Goal: Task Accomplishment & Management: Complete application form

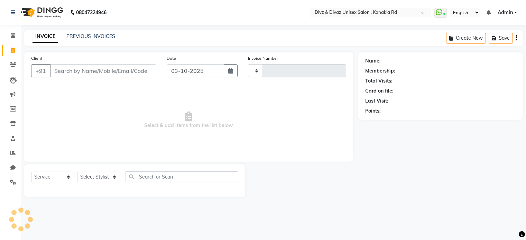
select select "service"
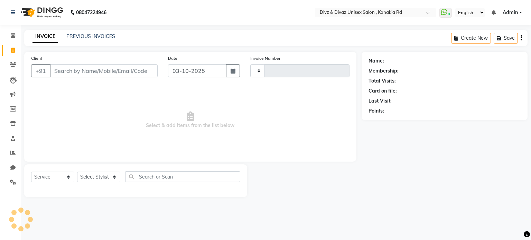
type input "3008"
select select "7588"
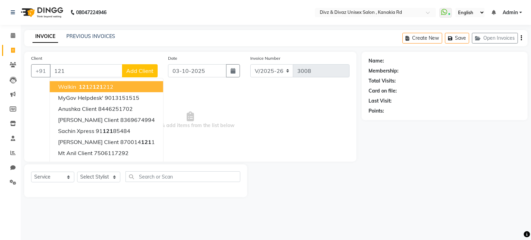
click at [97, 89] on span "121" at bounding box center [98, 86] width 10 height 7
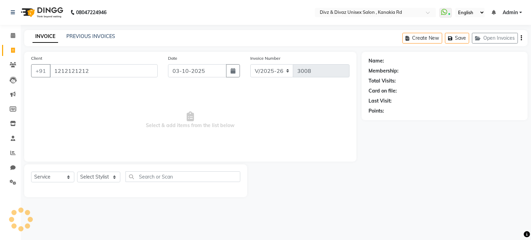
type input "1212121212"
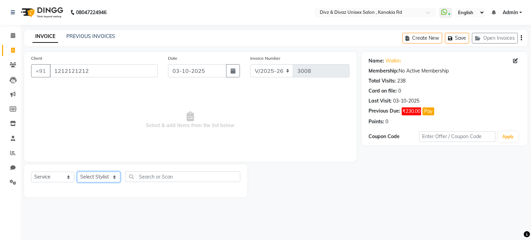
click at [100, 175] on select "Select Stylist [PERSON_NAME] Kailash [PERSON_NAME] Prem [PERSON_NAME]" at bounding box center [98, 177] width 43 height 11
select select "67195"
click at [77, 172] on select "Select Stylist [PERSON_NAME] Kailash [PERSON_NAME] Prem [PERSON_NAME]" at bounding box center [98, 177] width 43 height 11
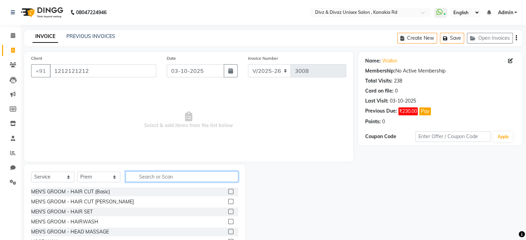
click at [150, 177] on input "text" at bounding box center [182, 177] width 113 height 11
click at [228, 194] on label at bounding box center [230, 191] width 5 height 5
click at [228, 194] on input "checkbox" at bounding box center [230, 192] width 4 height 4
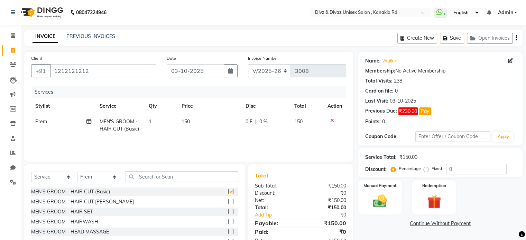
checkbox input "false"
click at [194, 115] on td "150" at bounding box center [209, 125] width 64 height 23
select select "67195"
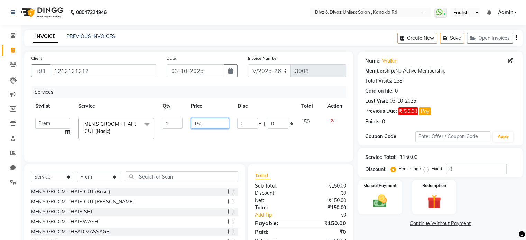
click at [207, 124] on input "150" at bounding box center [210, 123] width 38 height 11
type input "1"
type input "100"
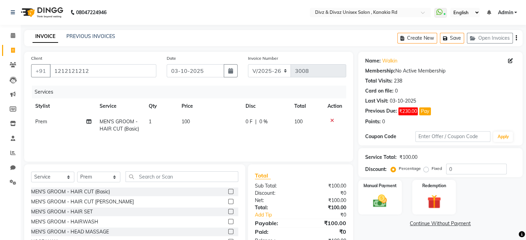
click at [310, 131] on td "100" at bounding box center [306, 125] width 33 height 23
select select "67195"
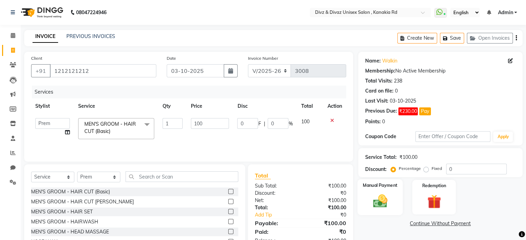
click at [379, 196] on img at bounding box center [379, 201] width 23 height 17
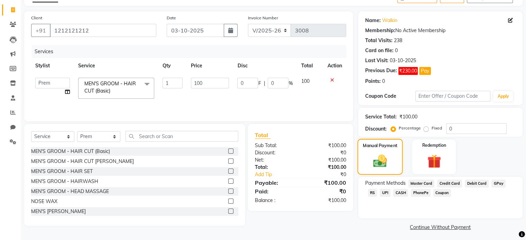
scroll to position [42, 0]
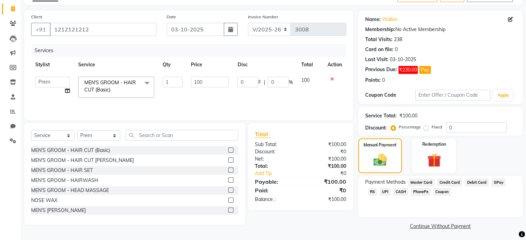
click at [380, 192] on span "UPI" at bounding box center [385, 192] width 11 height 8
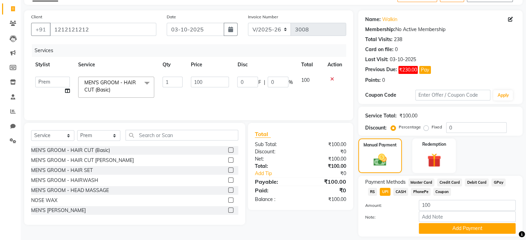
click at [393, 194] on span "CASH" at bounding box center [400, 192] width 15 height 8
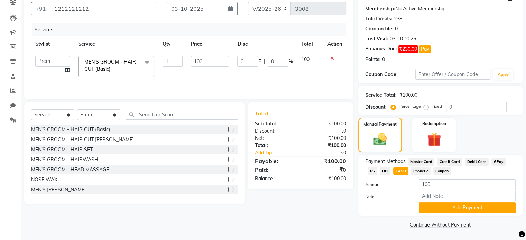
scroll to position [63, 0]
drag, startPoint x: 447, startPoint y: 217, endPoint x: 444, endPoint y: 210, distance: 7.5
click at [444, 210] on div "Name: Walkin Membership: No Active Membership Total Visits: 238 Card on file: 0…" at bounding box center [442, 109] width 169 height 241
click at [444, 210] on button "Add Payment" at bounding box center [467, 207] width 97 height 11
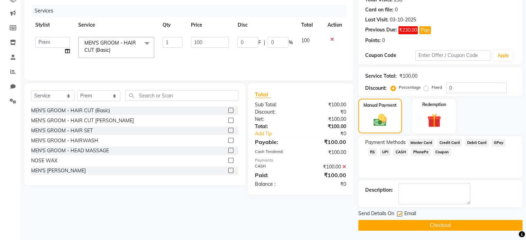
scroll to position [82, 0]
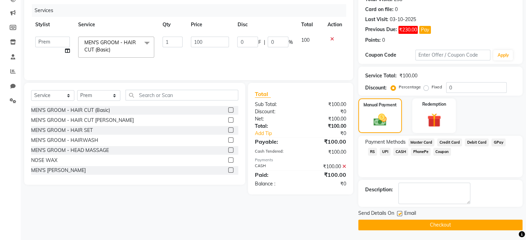
click at [435, 225] on button "Checkout" at bounding box center [440, 225] width 164 height 11
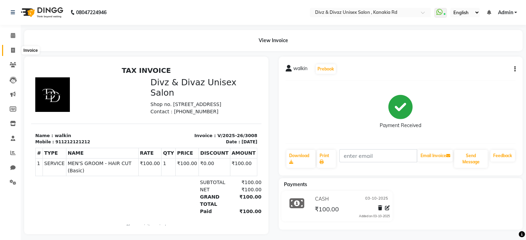
click at [13, 52] on icon at bounding box center [13, 50] width 4 height 5
select select "service"
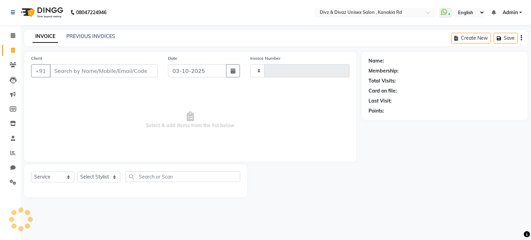
type input "3009"
select select "7588"
click at [68, 70] on input "Client" at bounding box center [104, 70] width 108 height 13
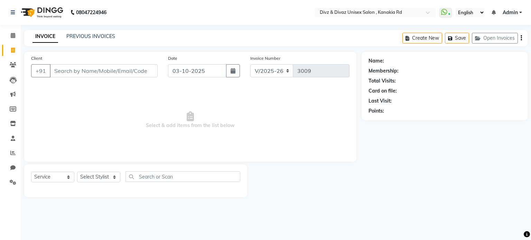
click at [88, 73] on input "Client" at bounding box center [104, 70] width 108 height 13
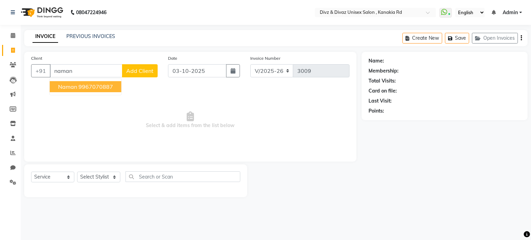
click at [94, 91] on button "naman 9967070887" at bounding box center [86, 86] width 72 height 11
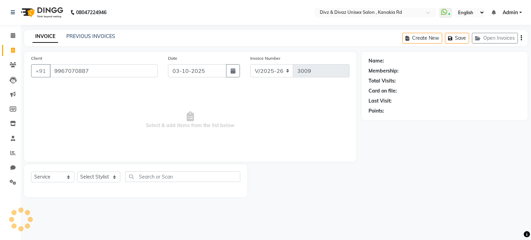
type input "9967070887"
click at [107, 179] on select "Select Stylist [PERSON_NAME] Kailash [PERSON_NAME] Prem [PERSON_NAME]" at bounding box center [98, 177] width 43 height 11
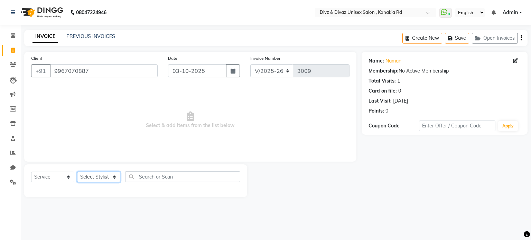
select select "67339"
click at [77, 172] on select "Select Stylist [PERSON_NAME] Kailash [PERSON_NAME] Prem [PERSON_NAME]" at bounding box center [98, 177] width 43 height 11
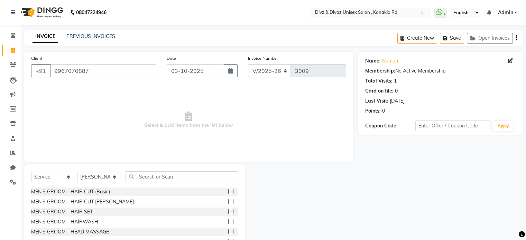
click at [161, 183] on div "Select Service Product Membership Package Voucher Prepaid Gift Card Select Styl…" at bounding box center [134, 180] width 207 height 16
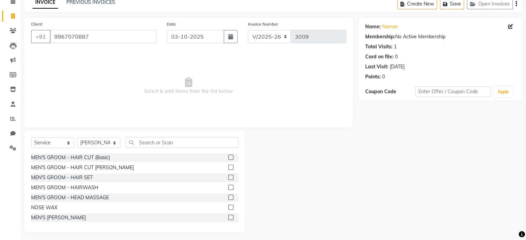
scroll to position [37, 0]
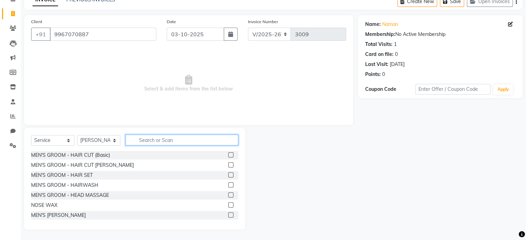
click at [182, 141] on input "text" at bounding box center [182, 140] width 113 height 11
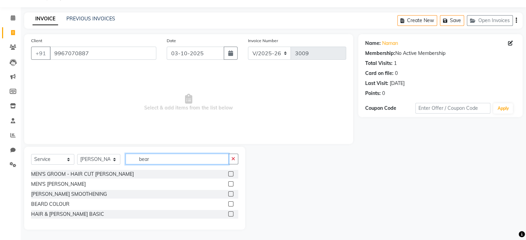
scroll to position [18, 0]
type input "beard"
click at [231, 184] on label at bounding box center [230, 184] width 5 height 5
click at [231, 184] on input "checkbox" at bounding box center [230, 184] width 4 height 4
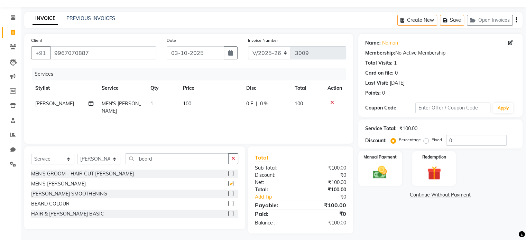
checkbox input "false"
click at [378, 169] on img at bounding box center [379, 173] width 23 height 17
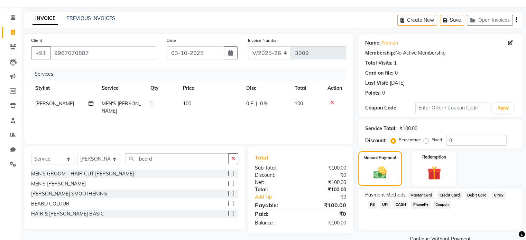
click at [380, 205] on span "UPI" at bounding box center [385, 205] width 11 height 8
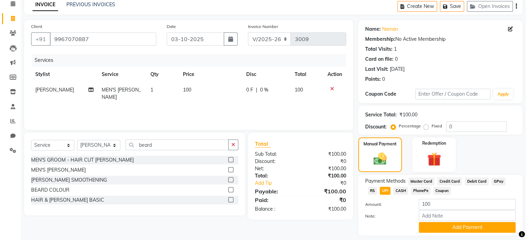
scroll to position [46, 0]
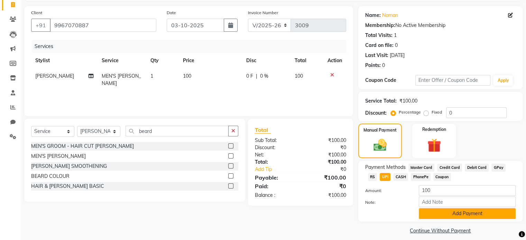
click at [436, 215] on button "Add Payment" at bounding box center [467, 214] width 97 height 11
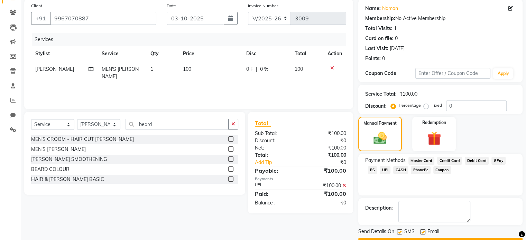
scroll to position [66, 0]
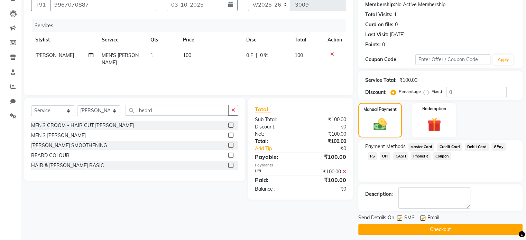
click at [458, 231] on button "Checkout" at bounding box center [440, 229] width 164 height 11
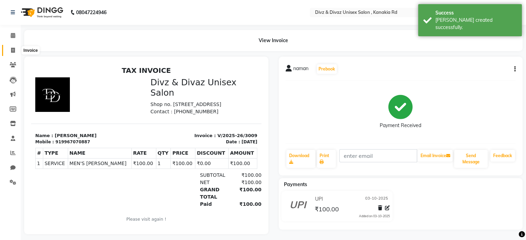
click at [14, 51] on icon at bounding box center [13, 50] width 4 height 5
select select "service"
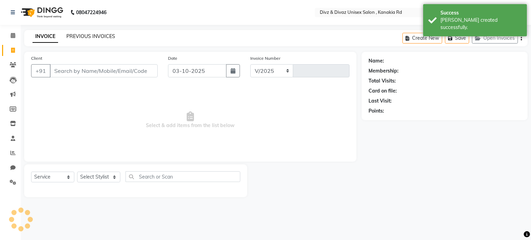
select select "7588"
type input "3010"
click at [88, 38] on link "PREVIOUS INVOICES" at bounding box center [90, 36] width 49 height 6
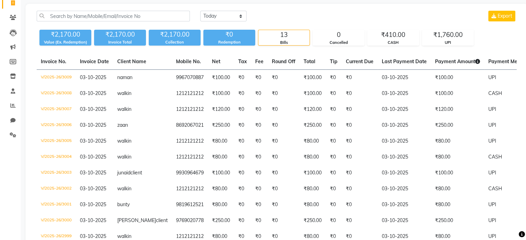
scroll to position [3, 0]
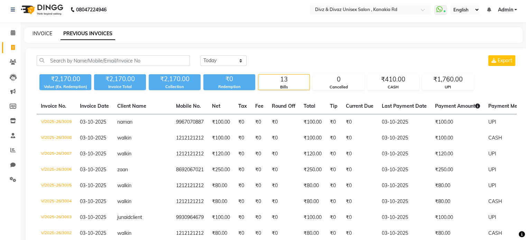
click at [33, 36] on link "INVOICE" at bounding box center [43, 33] width 20 height 6
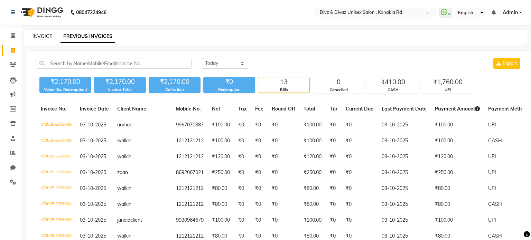
select select "service"
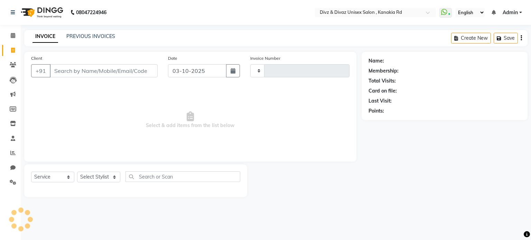
type input "3010"
select select "7588"
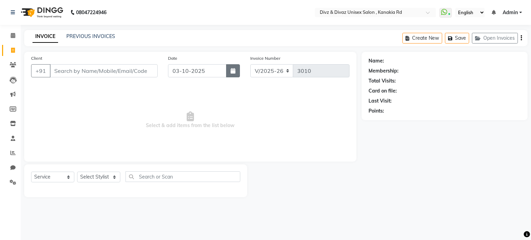
click at [237, 74] on button "button" at bounding box center [233, 70] width 14 height 13
select select "10"
select select "2025"
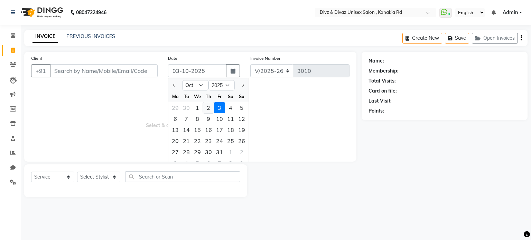
click at [210, 105] on div "2" at bounding box center [208, 107] width 11 height 11
type input "02-10-2025"
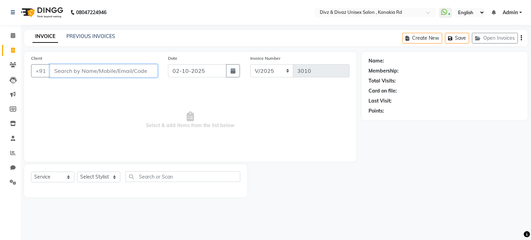
click at [142, 69] on input "Client" at bounding box center [104, 70] width 108 height 13
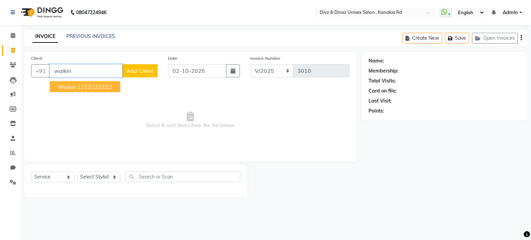
click at [109, 90] on button "walkin 1212121212" at bounding box center [85, 86] width 71 height 11
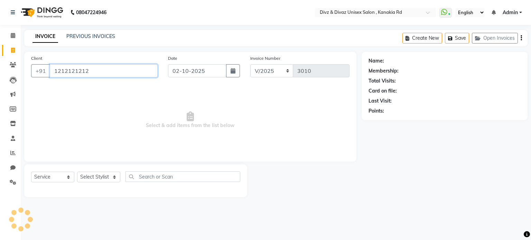
type input "1212121212"
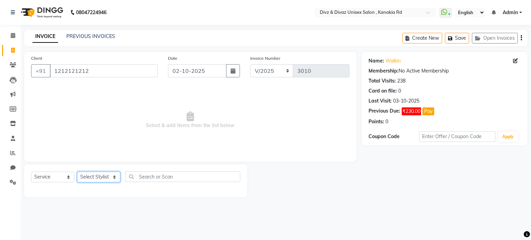
click at [100, 178] on select "Select Stylist [PERSON_NAME] Kailash [PERSON_NAME] Prem [PERSON_NAME]" at bounding box center [98, 177] width 43 height 11
select select "84503"
click at [77, 172] on select "Select Stylist [PERSON_NAME] Kailash [PERSON_NAME] Prem [PERSON_NAME]" at bounding box center [98, 177] width 43 height 11
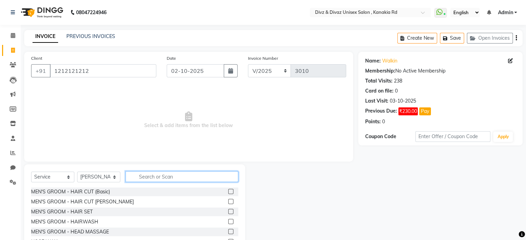
click at [159, 179] on input "text" at bounding box center [182, 177] width 113 height 11
click at [221, 178] on input "text" at bounding box center [182, 177] width 113 height 11
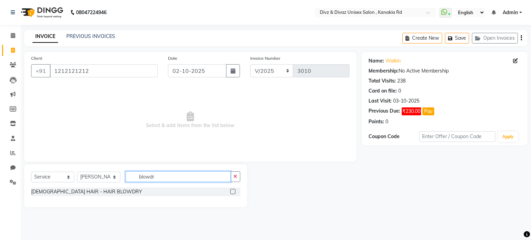
type input "blowdr"
click at [231, 191] on label at bounding box center [232, 191] width 5 height 5
click at [231, 191] on input "checkbox" at bounding box center [232, 192] width 4 height 4
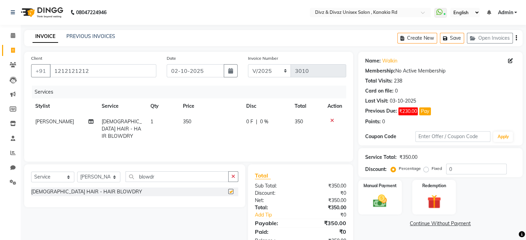
checkbox input "false"
click at [185, 125] on span "350" at bounding box center [187, 122] width 8 height 6
select select "84503"
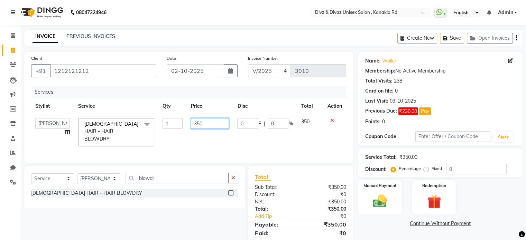
click at [200, 125] on input "350" at bounding box center [210, 123] width 38 height 11
type input "250"
click at [373, 197] on img at bounding box center [379, 201] width 23 height 17
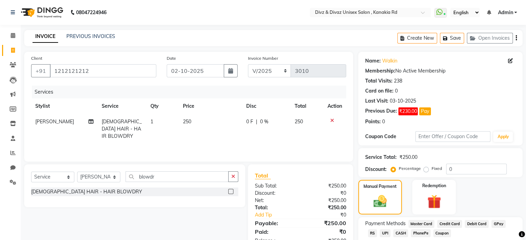
click at [376, 218] on div "Payment Methods Master Card Credit Card Debit Card GPay RS UPI CASH PhonePe Cou…" at bounding box center [440, 239] width 164 height 42
click at [393, 236] on span "CASH" at bounding box center [400, 234] width 15 height 8
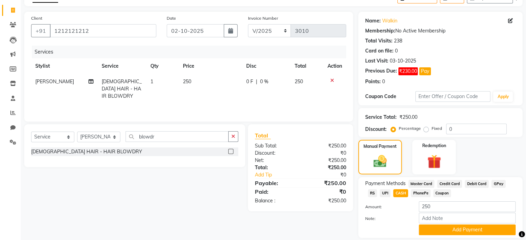
scroll to position [42, 0]
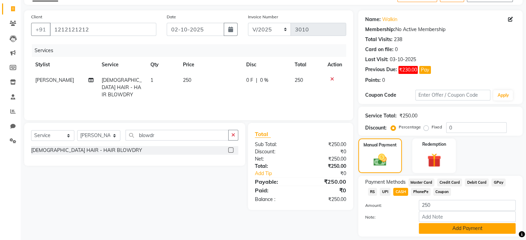
click at [432, 231] on button "Add Payment" at bounding box center [467, 228] width 97 height 11
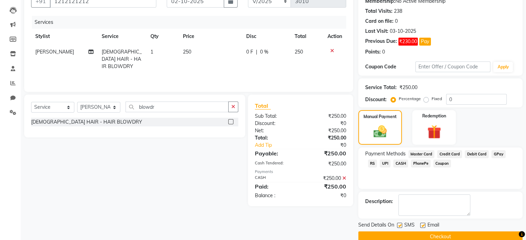
scroll to position [82, 0]
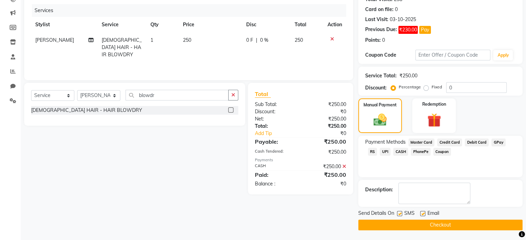
click at [380, 150] on span "UPI" at bounding box center [385, 152] width 11 height 8
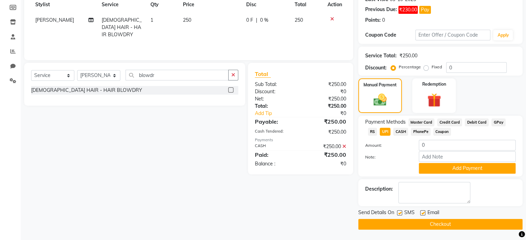
scroll to position [102, 0]
click at [466, 224] on button "Checkout" at bounding box center [440, 224] width 164 height 11
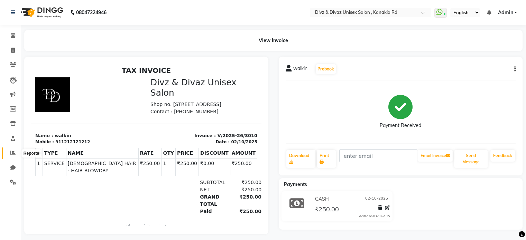
click at [13, 153] on icon at bounding box center [12, 152] width 5 height 5
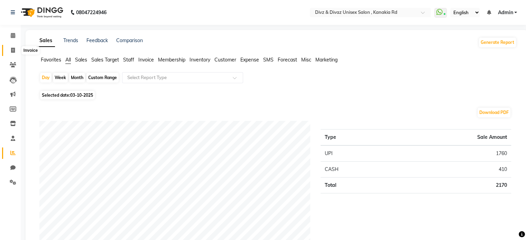
click at [11, 49] on icon at bounding box center [13, 50] width 4 height 5
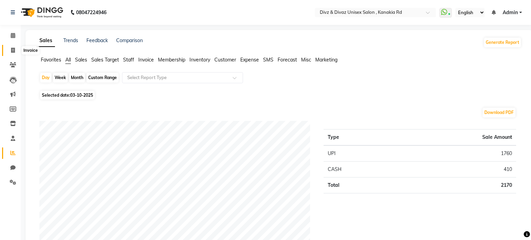
select select "service"
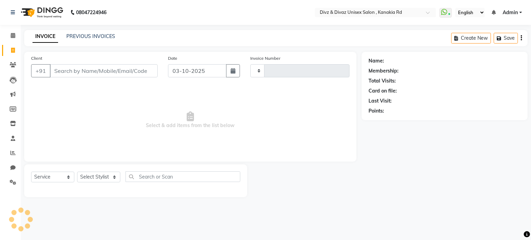
type input "3011"
select select "7588"
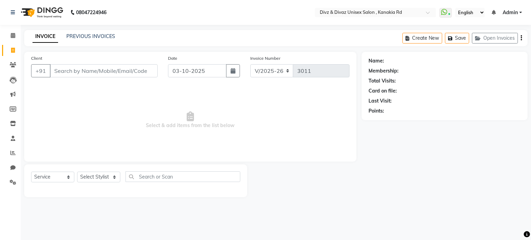
click at [72, 68] on input "Client" at bounding box center [104, 70] width 108 height 13
click at [61, 65] on input "Client" at bounding box center [104, 70] width 108 height 13
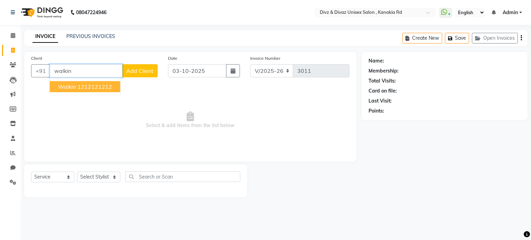
click at [92, 88] on ngb-highlight "1212121212" at bounding box center [94, 86] width 35 height 7
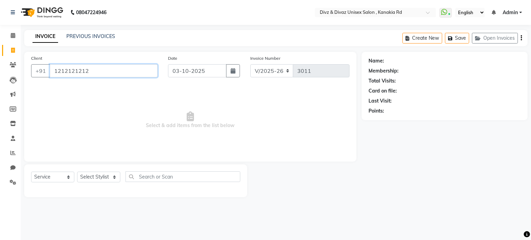
type input "1212121212"
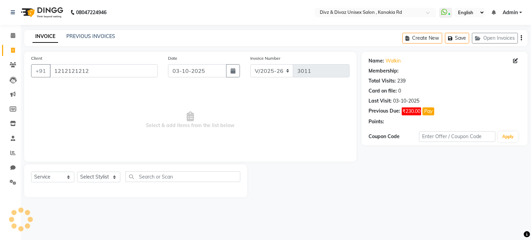
click at [98, 172] on div "Select Service Product Membership Package Voucher Prepaid Gift Card Select Styl…" at bounding box center [135, 180] width 209 height 16
click at [100, 182] on select "Select Stylist [PERSON_NAME] Kailash [PERSON_NAME] Prem [PERSON_NAME]" at bounding box center [98, 177] width 43 height 11
select select "92008"
click at [77, 172] on select "Select Stylist [PERSON_NAME] Kailash [PERSON_NAME] Prem [PERSON_NAME]" at bounding box center [98, 177] width 43 height 11
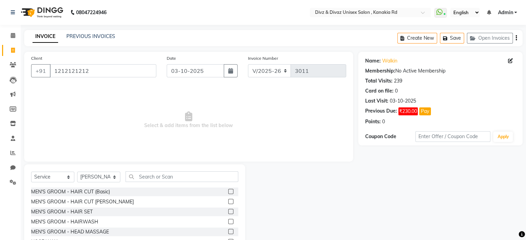
click at [228, 188] on div at bounding box center [233, 192] width 10 height 9
click at [228, 192] on label at bounding box center [230, 191] width 5 height 5
click at [228, 192] on input "checkbox" at bounding box center [230, 192] width 4 height 4
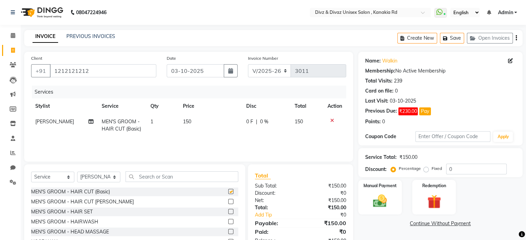
checkbox input "false"
click at [389, 210] on div "Manual Payment" at bounding box center [379, 198] width 45 height 36
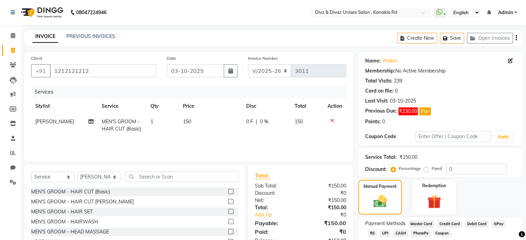
click at [380, 235] on span "UPI" at bounding box center [385, 234] width 11 height 8
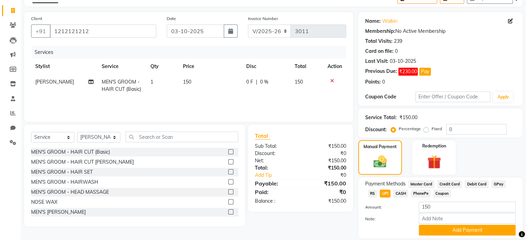
scroll to position [42, 0]
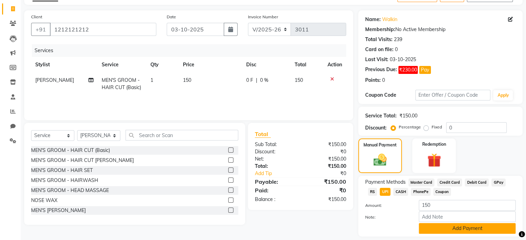
click at [420, 234] on button "Add Payment" at bounding box center [467, 228] width 97 height 11
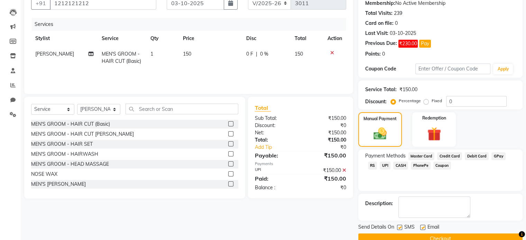
scroll to position [69, 0]
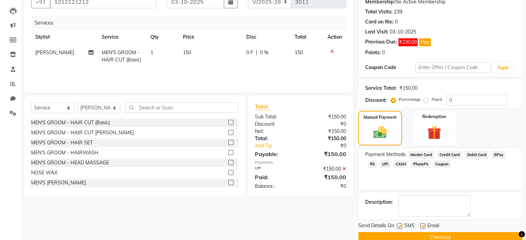
click at [420, 234] on button "Checkout" at bounding box center [440, 237] width 164 height 11
